Goal: Check status: Check status

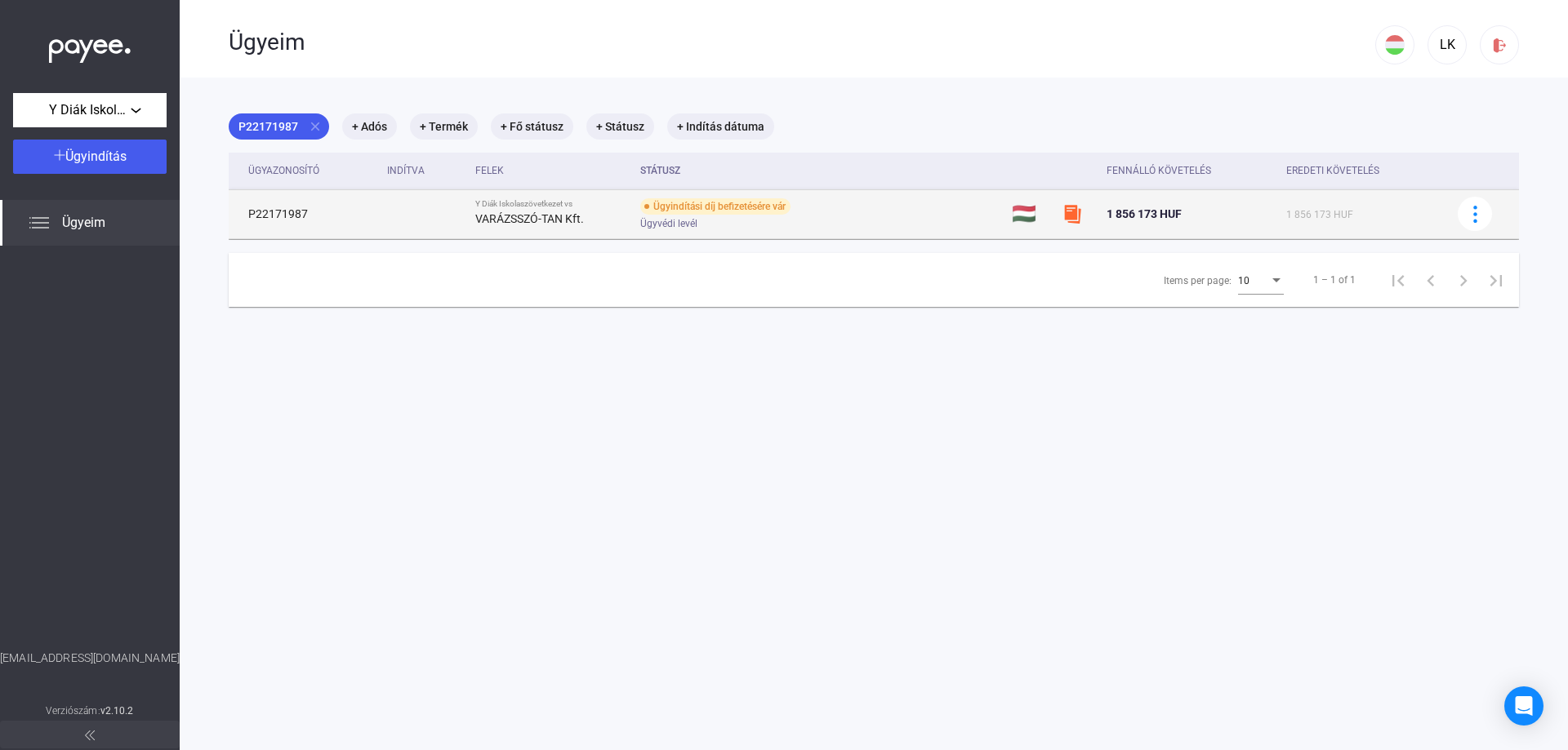
drag, startPoint x: 314, startPoint y: 219, endPoint x: 247, endPoint y: 218, distance: 67.0
click at [247, 218] on td "P22171987" at bounding box center [304, 213] width 151 height 49
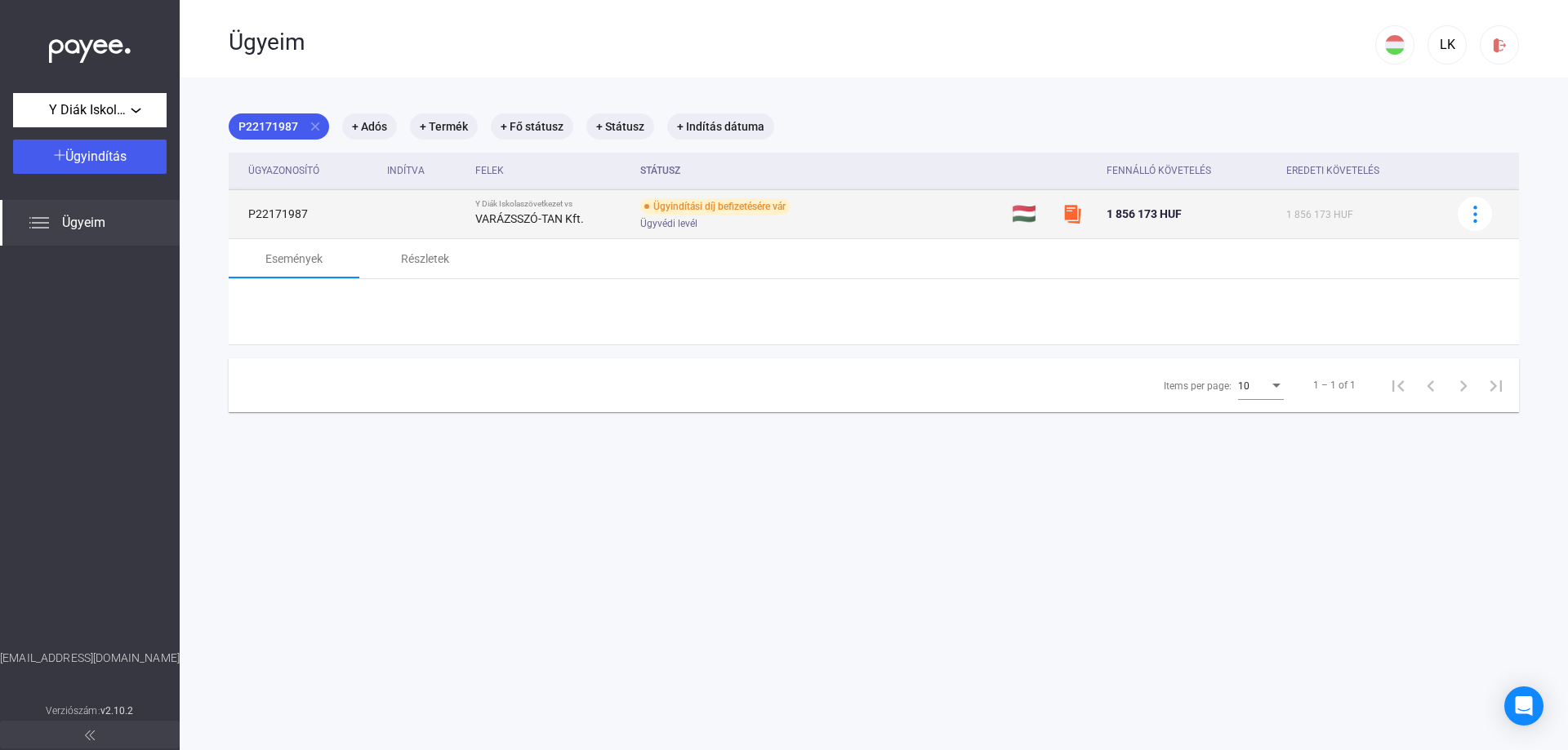
copy td "P22171987"
